Goal: Task Accomplishment & Management: Manage account settings

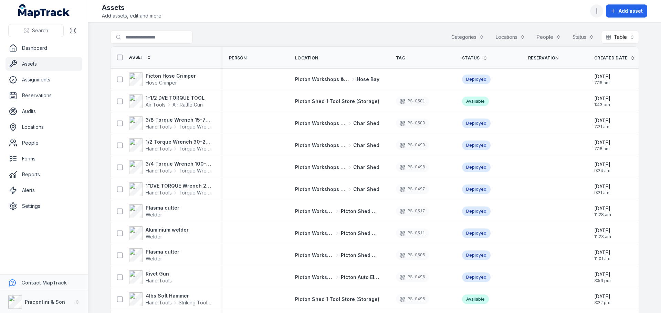
click at [593, 16] on button "button" at bounding box center [596, 10] width 13 height 13
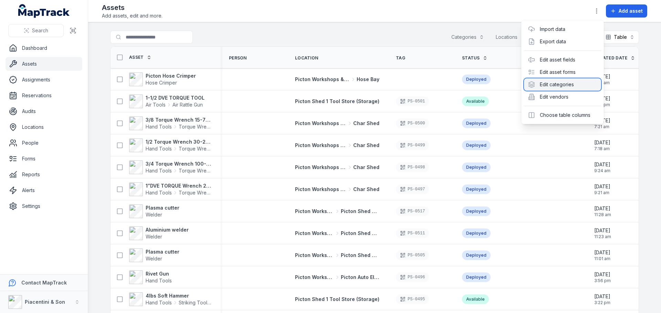
click at [566, 84] on div "Edit categories" at bounding box center [562, 84] width 77 height 12
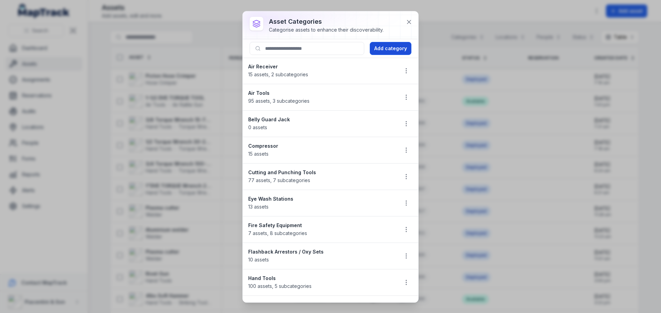
click at [403, 49] on button "Add category" at bounding box center [391, 48] width 42 height 13
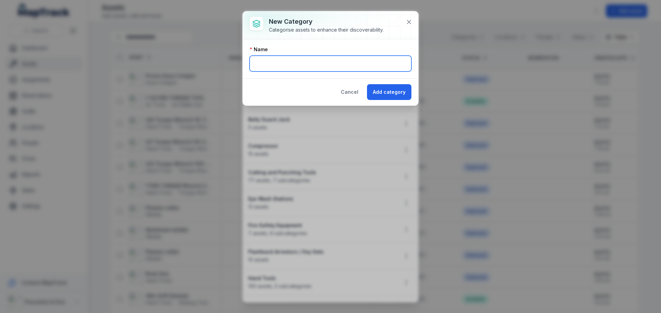
click at [310, 60] on input "text" at bounding box center [330, 64] width 162 height 16
type input "*****"
click at [367, 84] on button "Add category" at bounding box center [389, 92] width 44 height 16
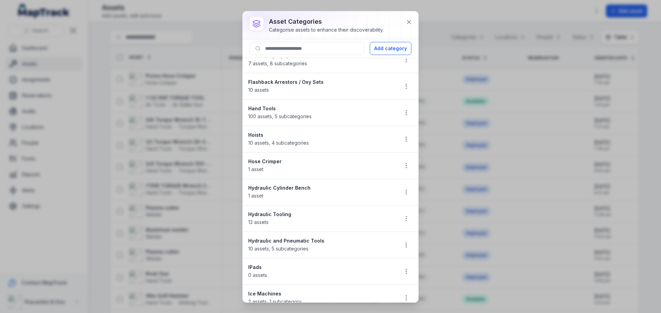
scroll to position [172, 0]
click at [406, 267] on circle "button" at bounding box center [406, 267] width 1 height 1
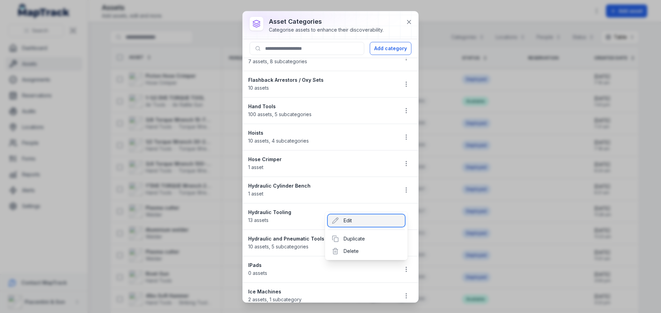
click at [372, 225] on div "Edit" at bounding box center [366, 221] width 77 height 12
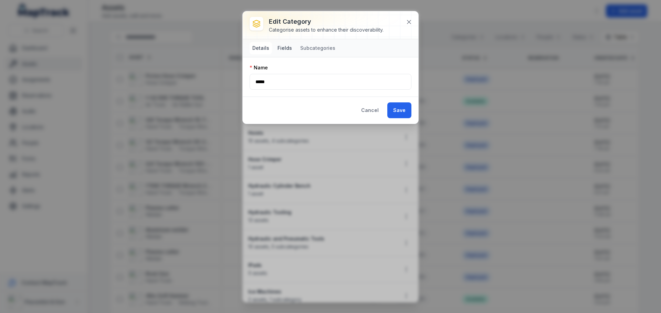
click at [292, 46] on button "Fields" at bounding box center [285, 48] width 20 height 12
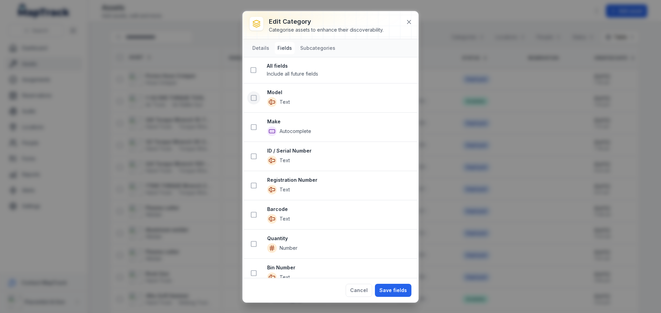
click at [252, 99] on icon at bounding box center [253, 98] width 7 height 7
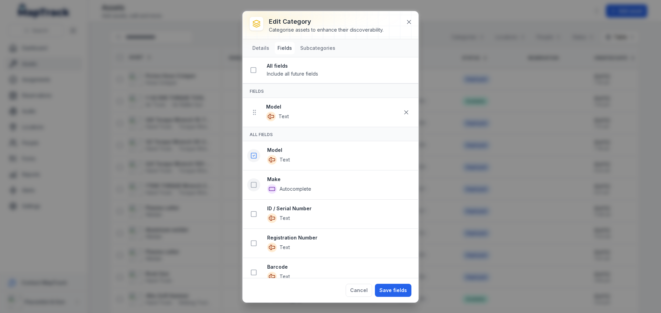
click at [255, 187] on icon at bounding box center [253, 185] width 7 height 7
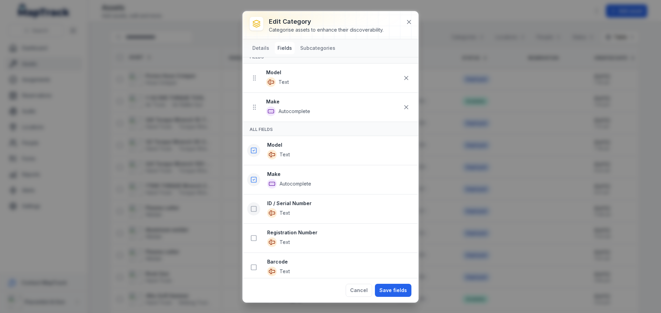
click at [254, 212] on rect at bounding box center [253, 209] width 5 height 5
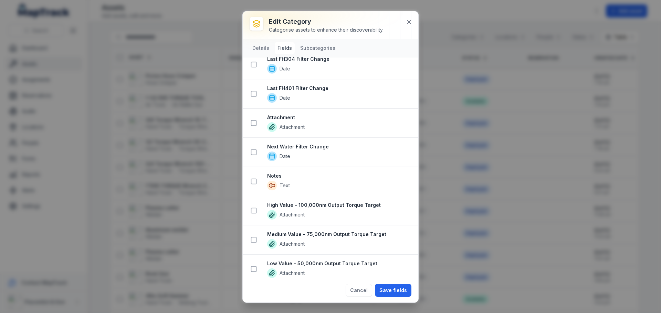
scroll to position [1267, 0]
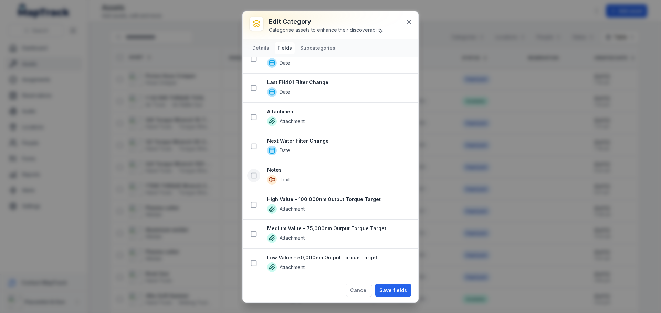
click at [254, 176] on icon at bounding box center [253, 175] width 7 height 7
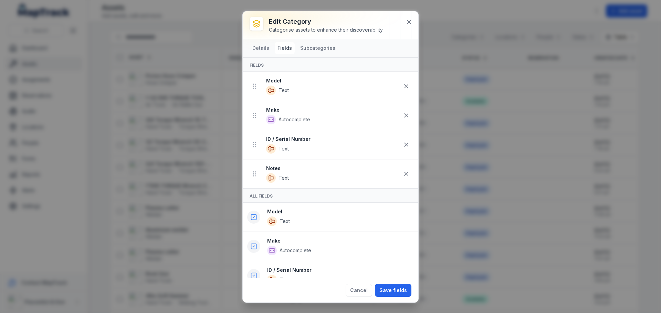
scroll to position [0, 0]
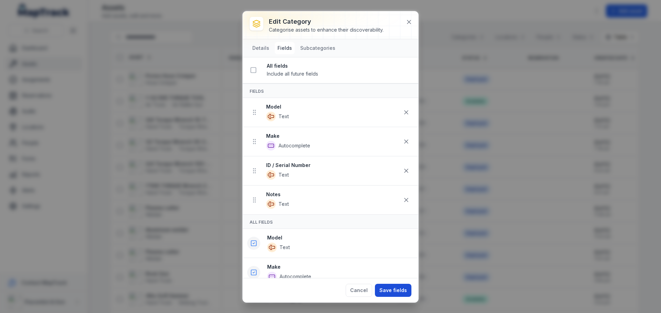
click at [386, 290] on button "Save fields" at bounding box center [393, 290] width 36 height 13
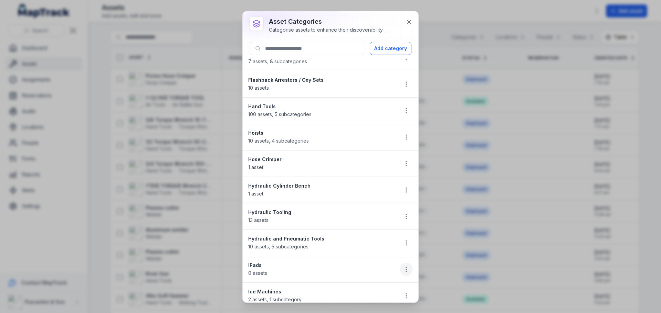
click at [403, 270] on icon "button" at bounding box center [406, 269] width 7 height 7
click at [363, 219] on div "Edit" at bounding box center [366, 221] width 77 height 12
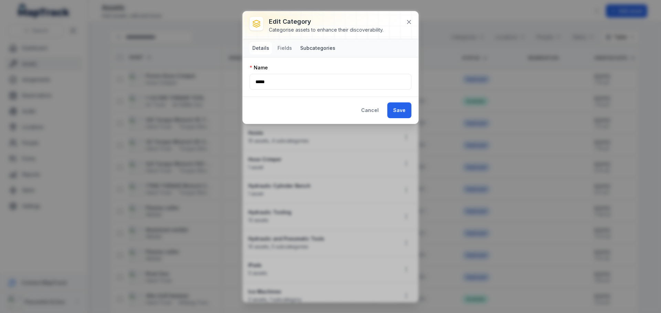
click at [304, 48] on button "Subcategories" at bounding box center [317, 48] width 41 height 12
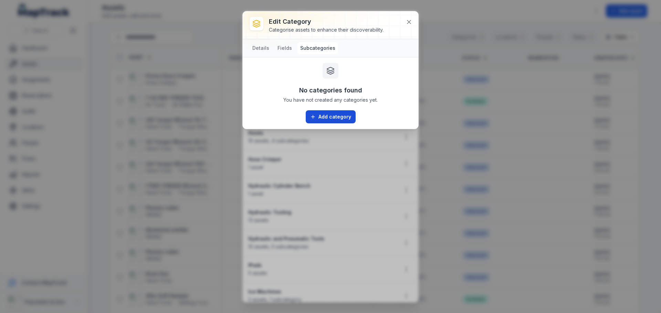
click at [341, 120] on button "Add category" at bounding box center [331, 116] width 50 height 13
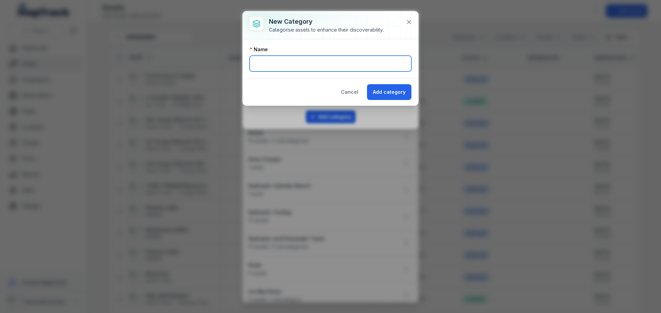
click at [322, 65] on input "text" at bounding box center [330, 64] width 162 height 16
type input "**********"
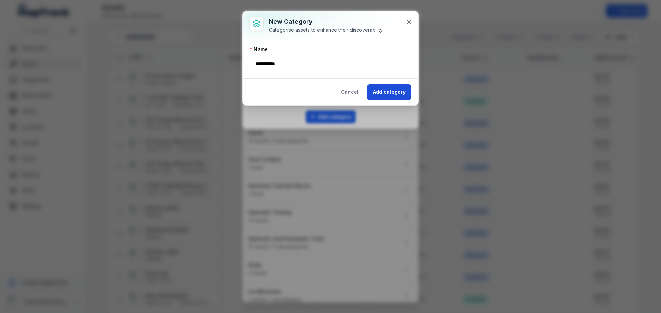
click at [397, 96] on button "Add category" at bounding box center [389, 92] width 44 height 16
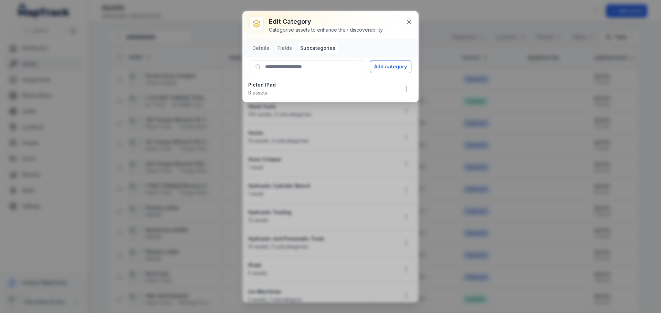
click at [355, 47] on div "Details Fields Subcategories" at bounding box center [331, 48] width 176 height 18
click at [405, 22] on button at bounding box center [408, 21] width 13 height 13
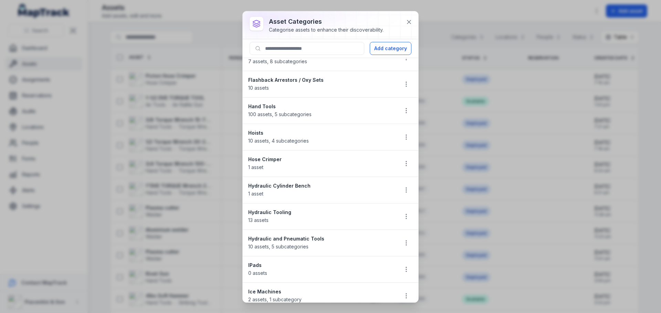
click at [400, 276] on div at bounding box center [406, 269] width 13 height 13
click at [403, 271] on icon "button" at bounding box center [406, 269] width 7 height 7
click at [377, 223] on div "Edit" at bounding box center [366, 221] width 77 height 12
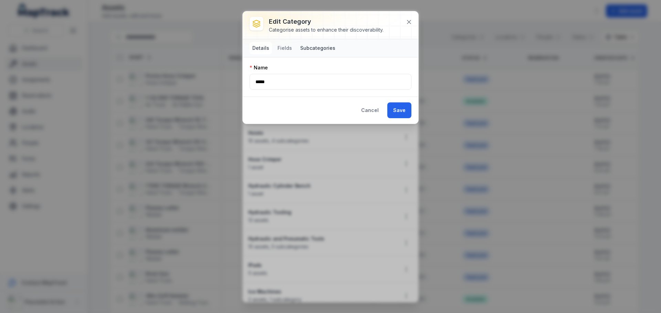
click at [302, 46] on button "Subcategories" at bounding box center [317, 48] width 41 height 12
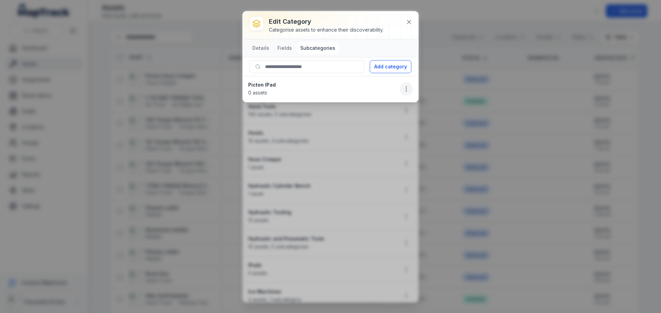
click at [403, 88] on icon "button" at bounding box center [406, 89] width 7 height 7
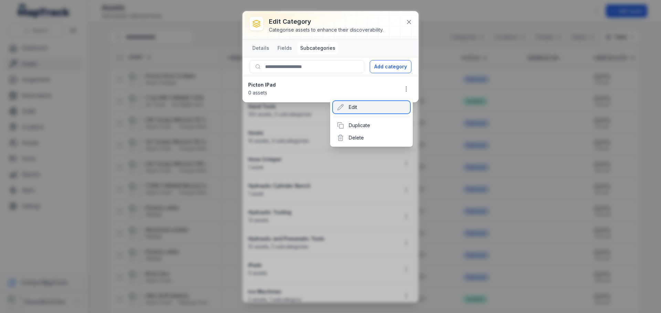
click at [389, 108] on div "Edit" at bounding box center [371, 107] width 77 height 12
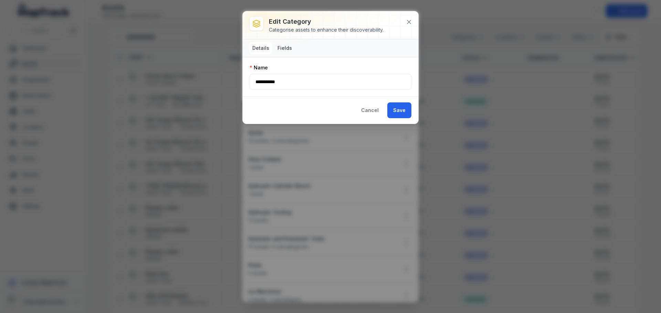
click at [289, 50] on button "Fields" at bounding box center [285, 48] width 20 height 12
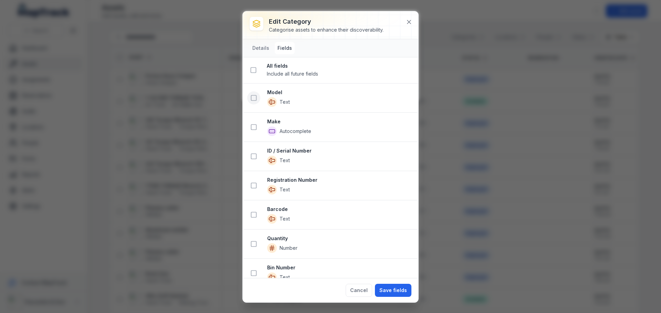
click at [251, 99] on rect at bounding box center [253, 98] width 5 height 5
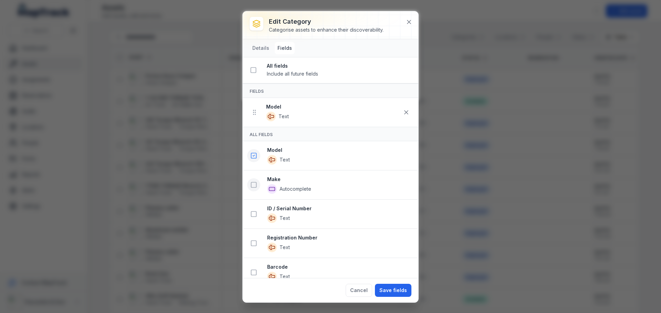
click at [254, 187] on icon at bounding box center [253, 185] width 7 height 7
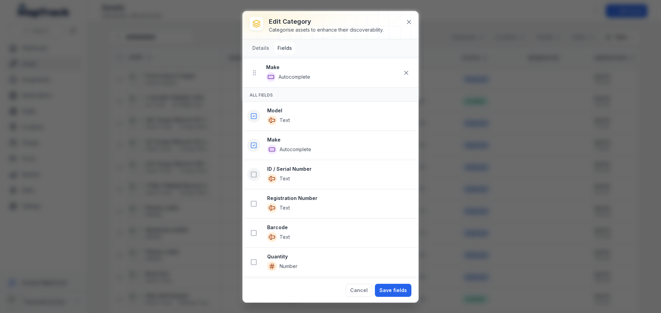
click at [256, 175] on icon at bounding box center [253, 174] width 7 height 7
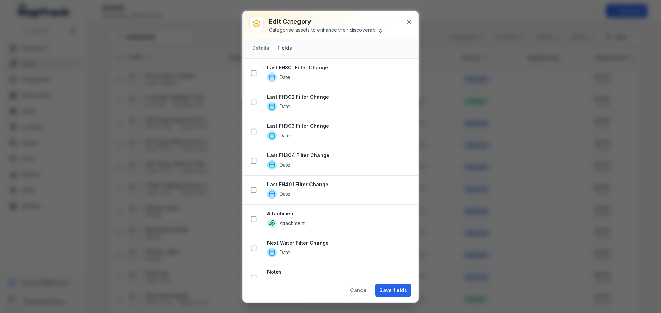
scroll to position [1199, 0]
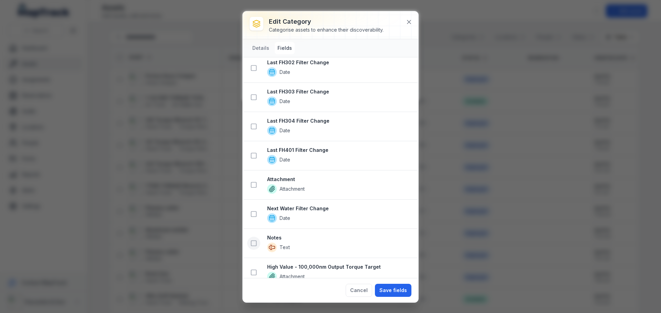
click at [253, 241] on rect at bounding box center [253, 243] width 5 height 5
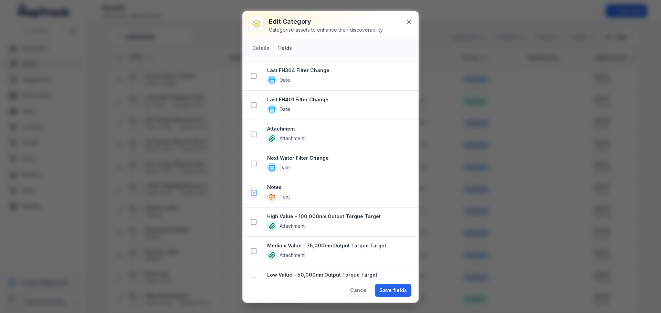
scroll to position [1296, 0]
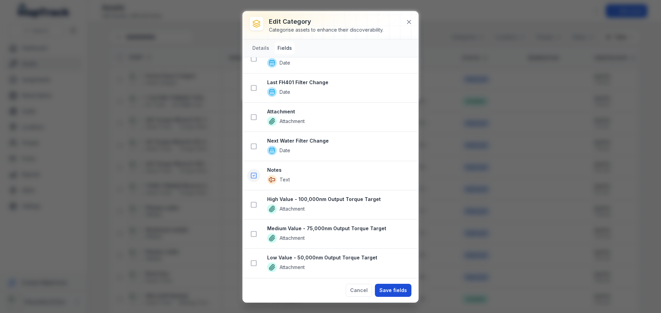
click at [403, 293] on button "Save fields" at bounding box center [393, 290] width 36 height 13
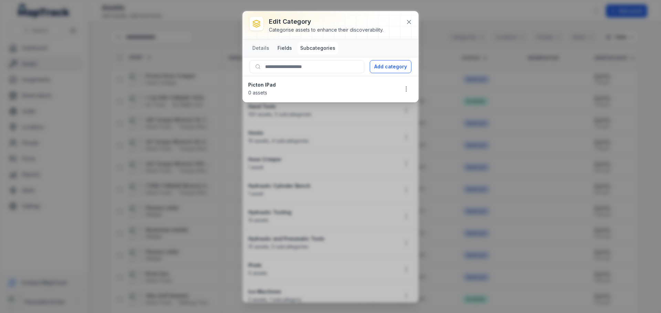
click at [282, 47] on button "Fields" at bounding box center [285, 48] width 20 height 12
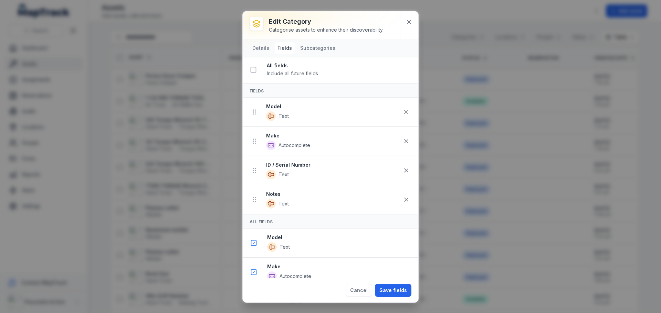
scroll to position [0, 0]
click at [313, 45] on button "Subcategories" at bounding box center [317, 48] width 41 height 12
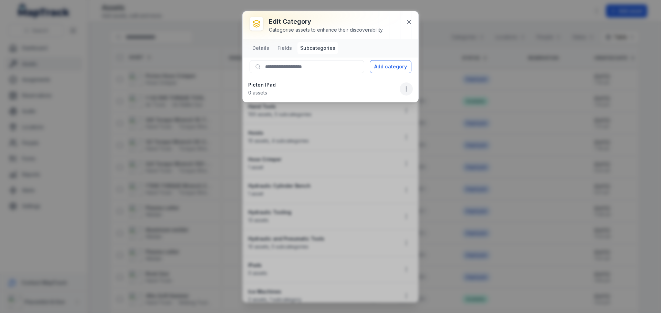
click at [403, 91] on icon "button" at bounding box center [406, 89] width 7 height 7
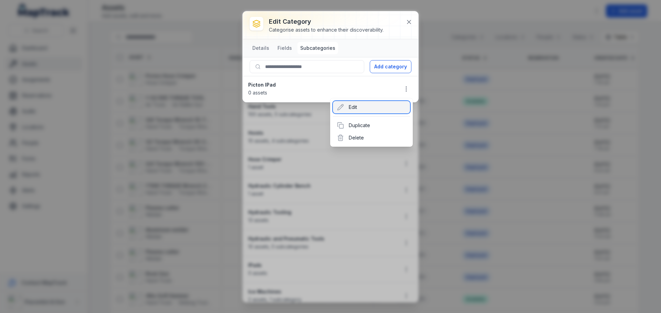
click at [390, 109] on div "Edit" at bounding box center [371, 107] width 77 height 12
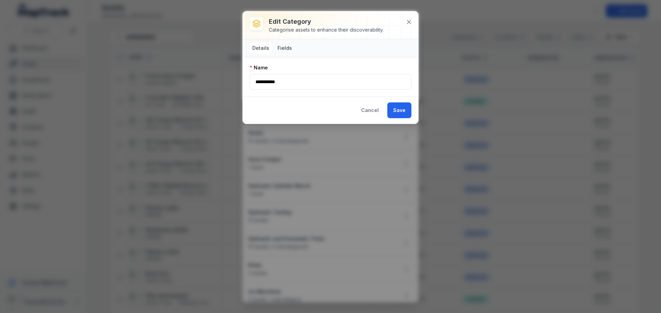
click at [289, 45] on button "Fields" at bounding box center [285, 48] width 20 height 12
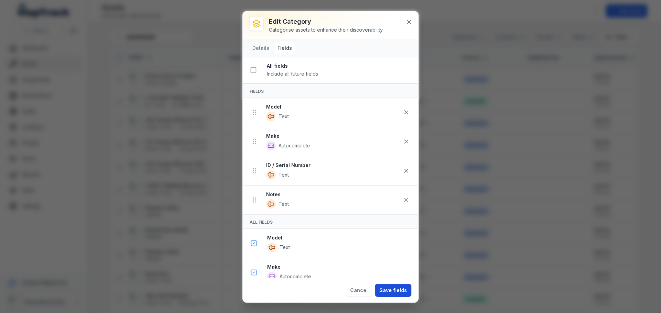
click at [386, 294] on button "Save fields" at bounding box center [393, 290] width 36 height 13
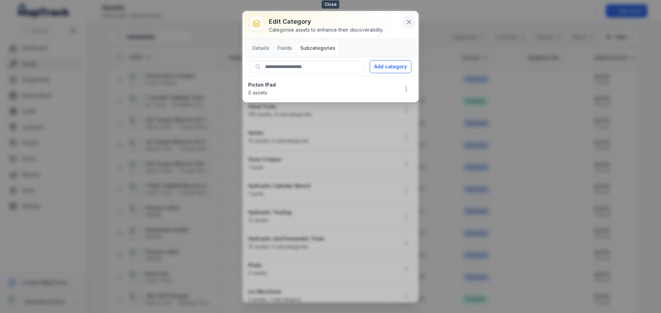
click at [406, 24] on icon at bounding box center [408, 22] width 7 height 7
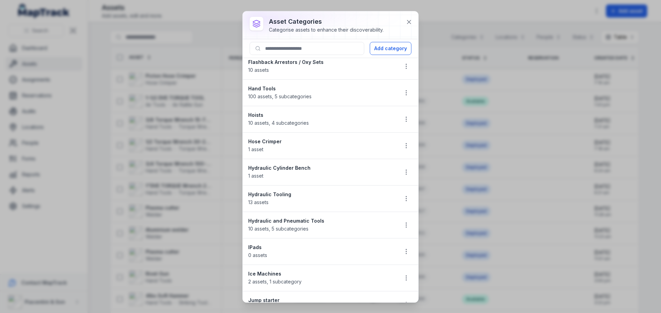
scroll to position [206, 0]
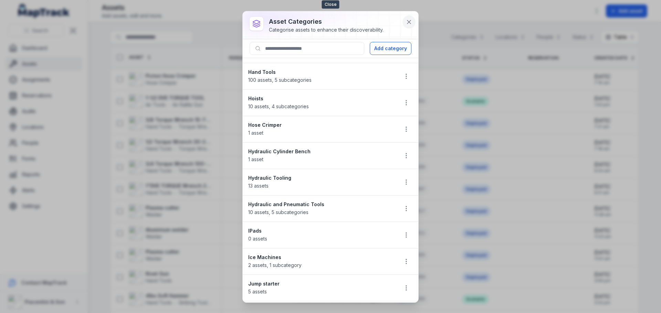
click at [410, 20] on icon at bounding box center [408, 21] width 3 height 3
